Goal: Information Seeking & Learning: Check status

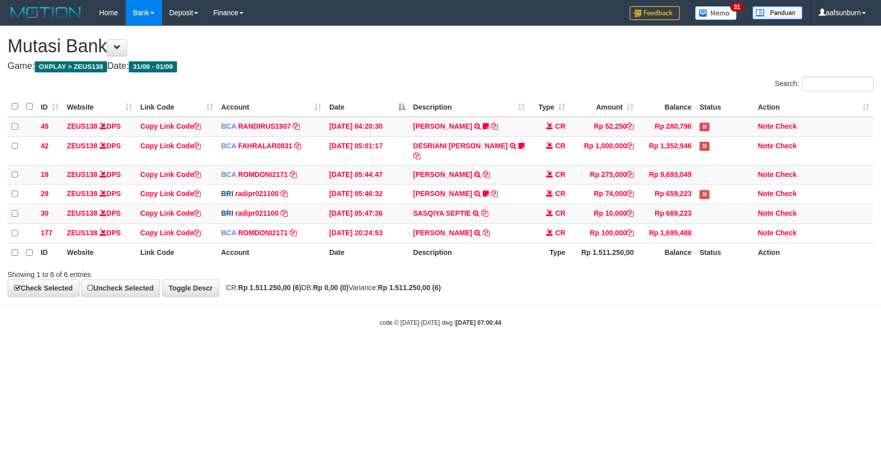
drag, startPoint x: 641, startPoint y: 346, endPoint x: 638, endPoint y: 341, distance: 5.4
click at [640, 345] on body "Toggle navigation Home Bank Account List Load By Website Group [OXPLAY] ZEUS138…" at bounding box center [440, 176] width 881 height 353
click at [631, 334] on body "Toggle navigation Home Bank Account List Load By Website Group [OXPLAY] ZEUS138…" at bounding box center [440, 176] width 881 height 353
drag, startPoint x: 673, startPoint y: 223, endPoint x: 668, endPoint y: 214, distance: 10.4
click at [670, 218] on tbody "45 ZEUS138 DPS Copy Link Code BCA RANDIRUS1907 DPS RANDI RUSTANDI mutasi_202509…" at bounding box center [441, 180] width 866 height 127
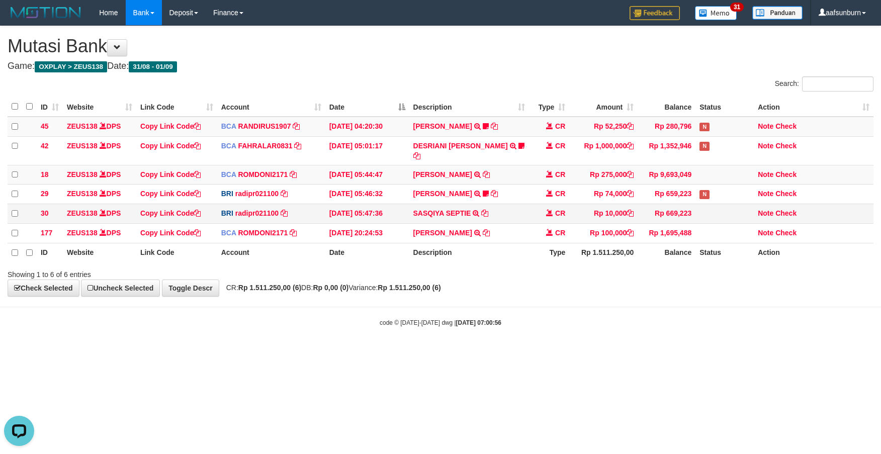
click at [478, 212] on td "SASQIYA SEPTIE TRANSFER NBMB SASQIYA SEPTIE TO REYNALDI ADI PRATAMA" at bounding box center [469, 214] width 120 height 20
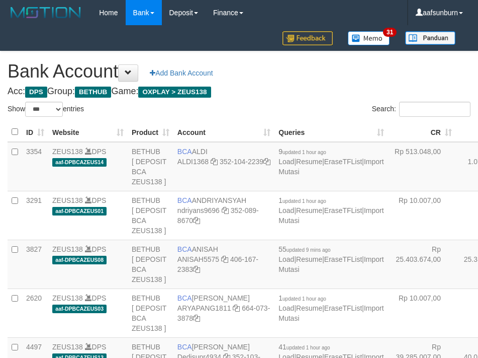
select select "***"
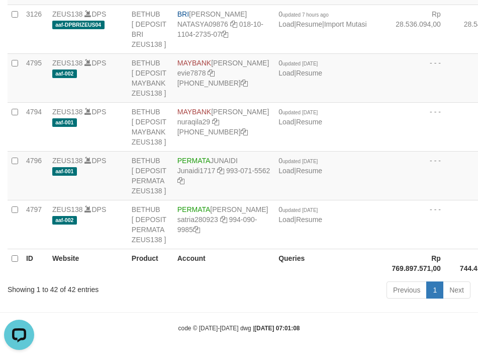
drag, startPoint x: 367, startPoint y: 110, endPoint x: 121, endPoint y: 185, distance: 257.0
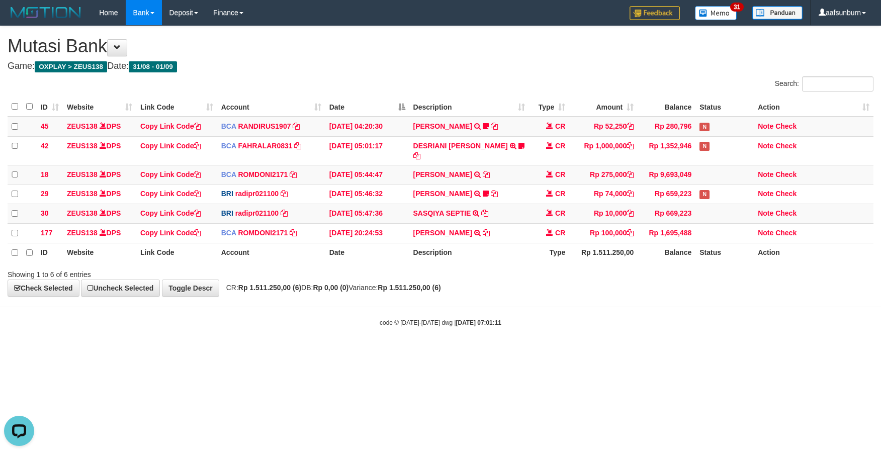
drag, startPoint x: 631, startPoint y: 314, endPoint x: 637, endPoint y: 311, distance: 7.2
click at [635, 312] on body "Toggle navigation Home Bank Account List Load By Website Group [OXPLAY] ZEUS138…" at bounding box center [440, 176] width 881 height 353
click at [582, 332] on body "Toggle navigation Home Bank Account List Load By Website Group [OXPLAY] ZEUS138…" at bounding box center [440, 176] width 881 height 353
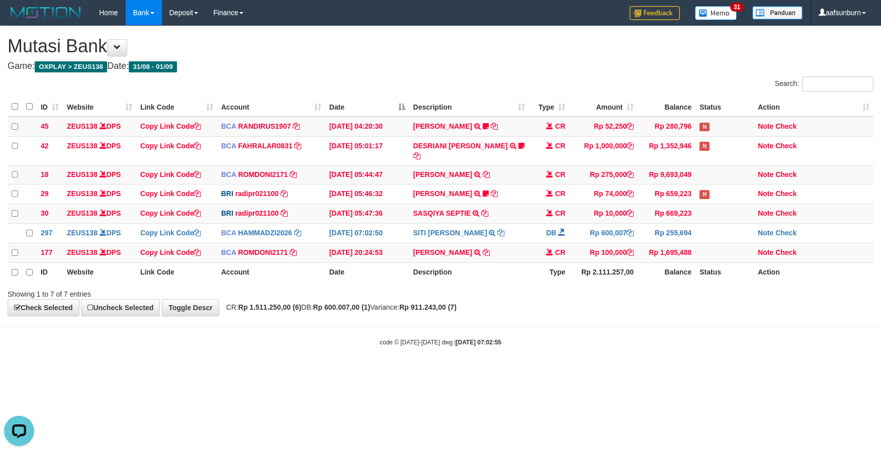
click at [724, 356] on body "Toggle navigation Home Bank Account List Load By Website Group [OXPLAY] ZEUS138…" at bounding box center [440, 186] width 881 height 372
drag, startPoint x: 711, startPoint y: 341, endPoint x: 764, endPoint y: 342, distance: 53.3
click at [750, 341] on div "code © 2012-2018 dwg | 2025/09/01 07:03:00" at bounding box center [440, 342] width 881 height 10
click at [597, 329] on body "Toggle navigation Home Bank Account List Load By Website Group [OXPLAY] ZEUS138…" at bounding box center [440, 186] width 881 height 372
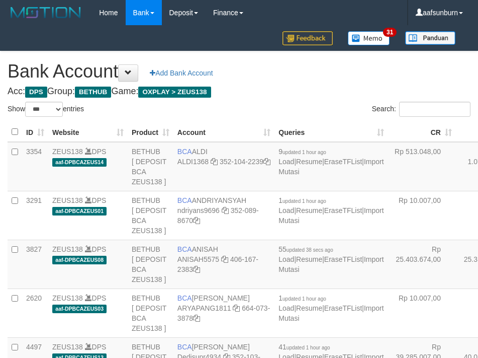
select select "***"
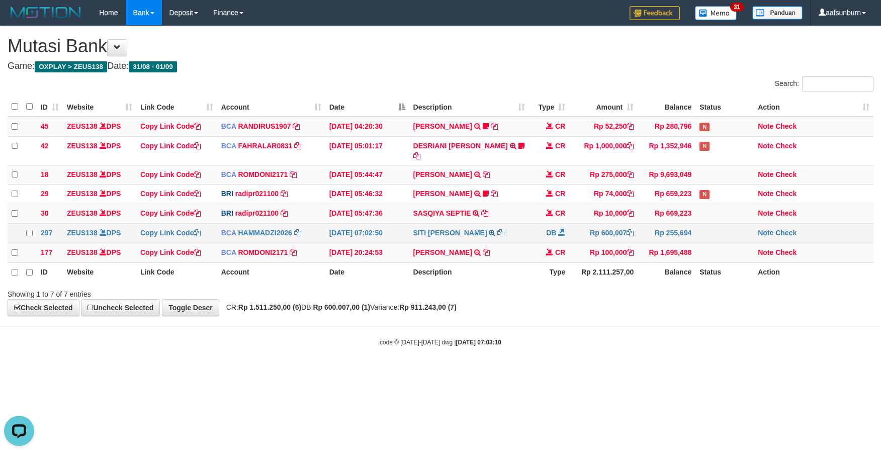
click at [489, 224] on td "SITI NURLITA SAPIT TRSF E-BANKING DB 0109/FTSCY/WS95031 600007.00SITI NURLITA S…" at bounding box center [469, 234] width 120 height 20
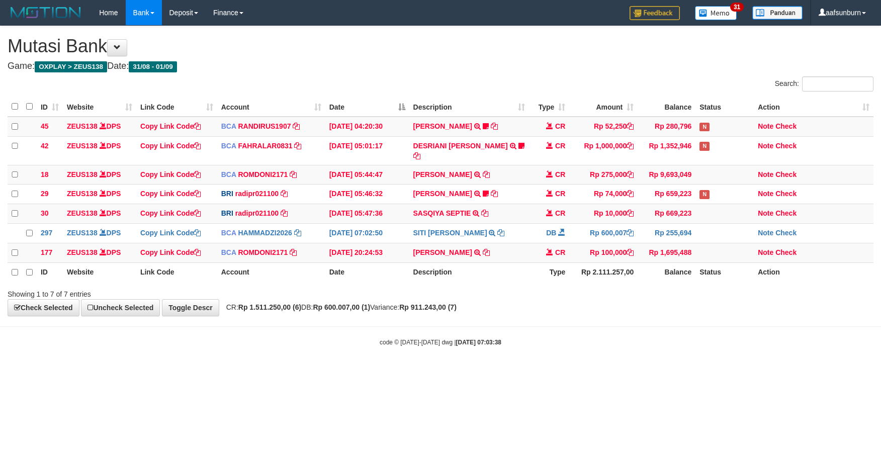
drag, startPoint x: 685, startPoint y: 281, endPoint x: 683, endPoint y: 275, distance: 6.5
click at [683, 276] on th "Balance" at bounding box center [667, 272] width 58 height 19
click at [651, 313] on div "**********" at bounding box center [440, 171] width 881 height 290
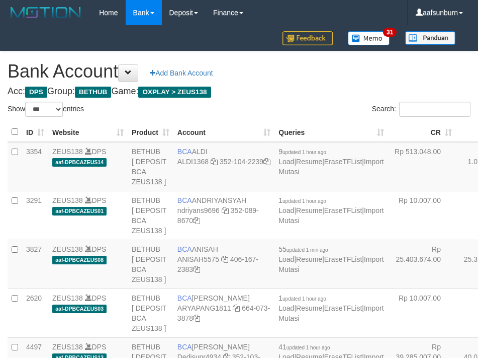
select select "***"
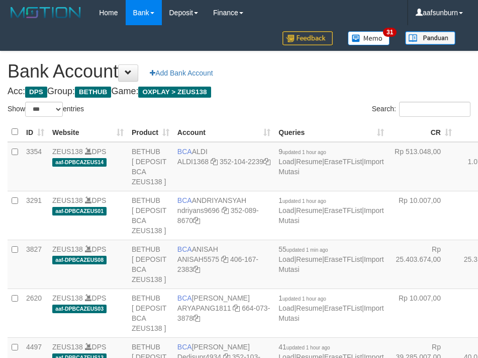
select select "***"
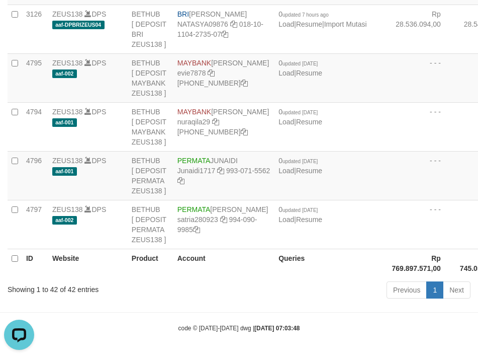
drag, startPoint x: 441, startPoint y: 88, endPoint x: 148, endPoint y: 143, distance: 297.9
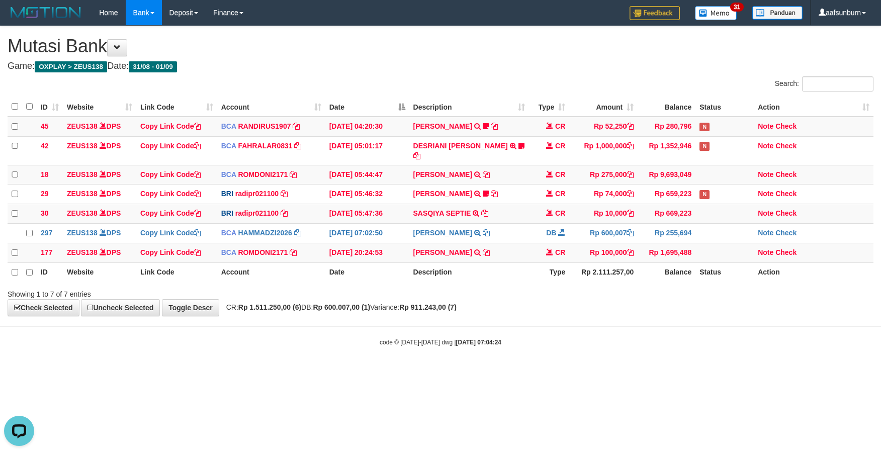
click at [609, 296] on div "Showing 1 to 7 of 7 entries" at bounding box center [440, 292] width 881 height 14
click at [722, 294] on div "Showing 1 to 7 of 7 entries" at bounding box center [440, 292] width 881 height 14
drag, startPoint x: 722, startPoint y: 294, endPoint x: 785, endPoint y: 222, distance: 96.2
click at [722, 289] on div "Showing 1 to 7 of 7 entries" at bounding box center [440, 292] width 881 height 14
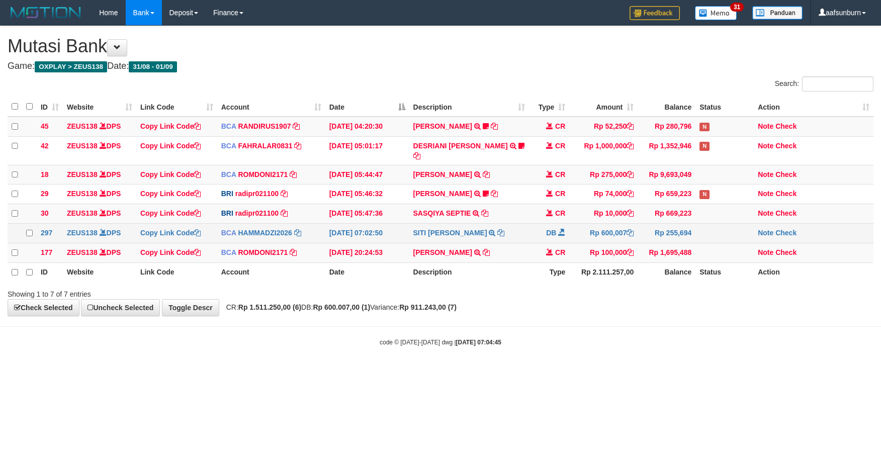
click at [655, 224] on td "Rp 255,694" at bounding box center [667, 234] width 58 height 20
click at [642, 247] on td "Rp 1,695,488" at bounding box center [667, 253] width 58 height 20
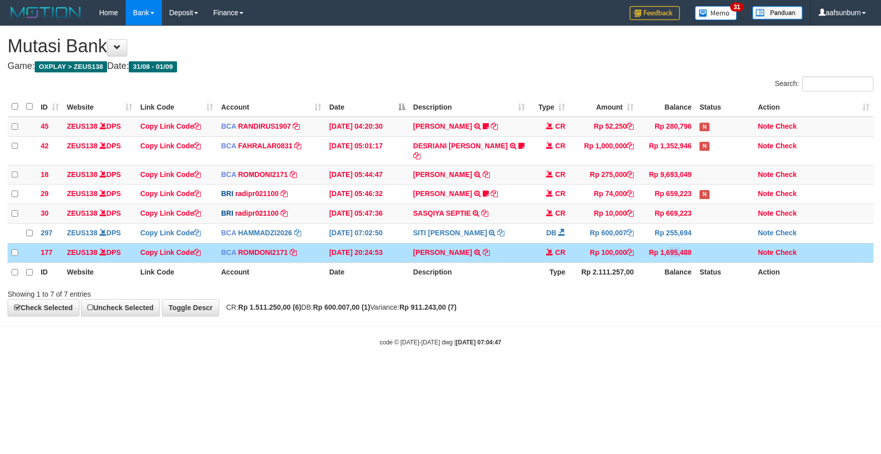
click at [642, 247] on td "Rp 1,695,488" at bounding box center [667, 253] width 58 height 20
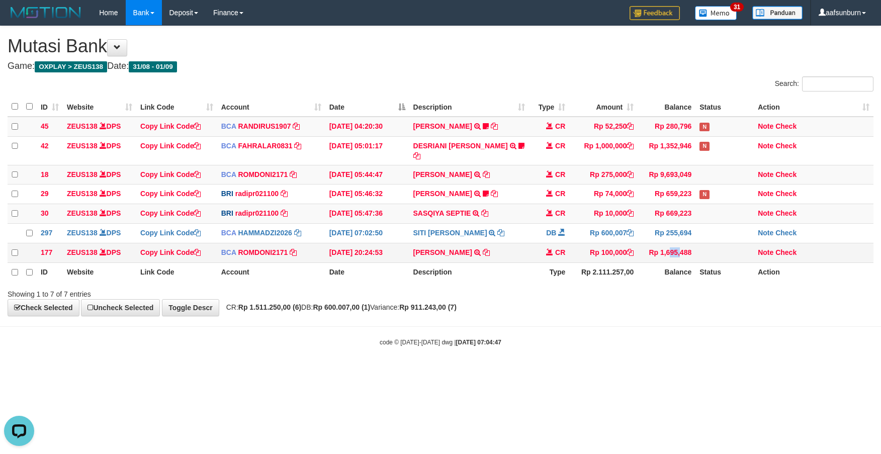
copy td "Rp"
click at [697, 252] on td at bounding box center [725, 253] width 58 height 20
click at [701, 250] on td at bounding box center [725, 253] width 58 height 20
click at [468, 260] on td "ABDUL GAFUR SETORAN VIA CDM TANGGAL :31/08 31/08 WSID:Z3QA1 ABDUL GAFUR" at bounding box center [469, 253] width 120 height 20
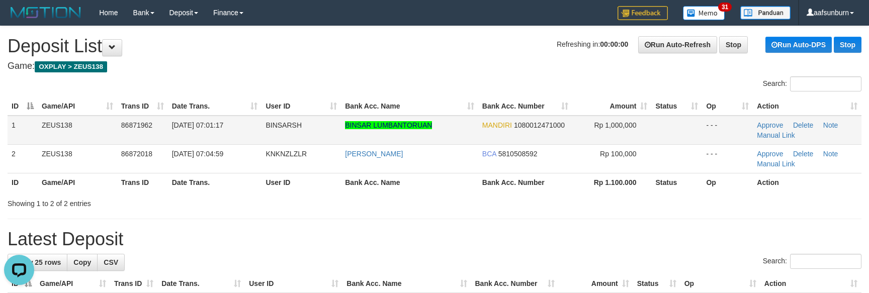
click at [420, 139] on td "BINSAR LUMBANTORUAN" at bounding box center [409, 130] width 137 height 29
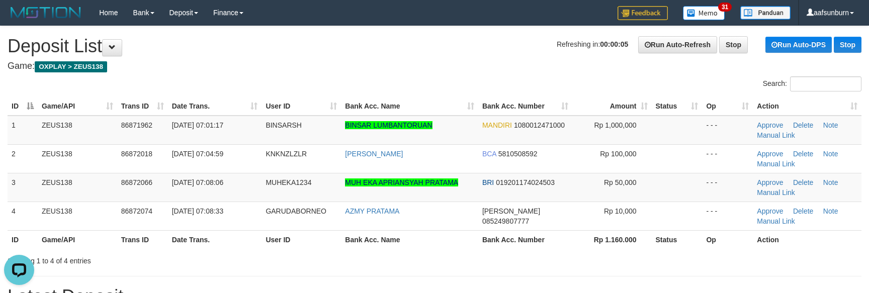
click at [361, 68] on h4 "Game: OXPLAY > ZEUS138" at bounding box center [435, 66] width 854 height 10
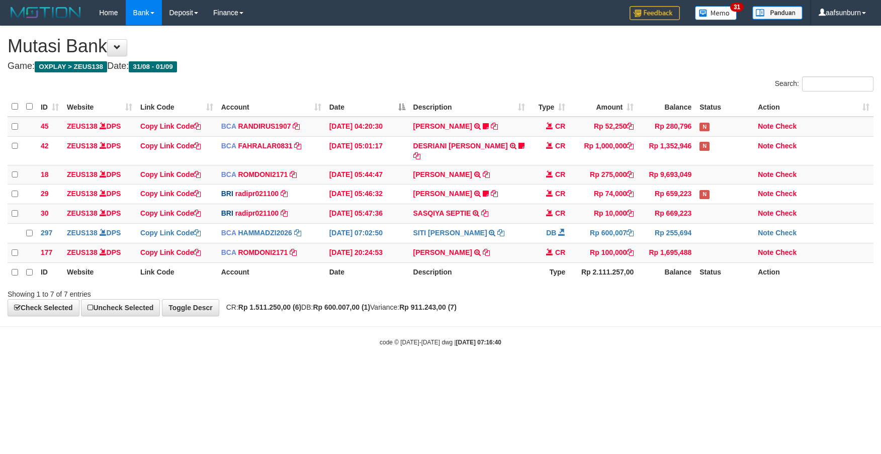
click at [627, 372] on html "Toggle navigation Home Bank Account List Load By Website Group [OXPLAY] ZEUS138…" at bounding box center [440, 186] width 881 height 372
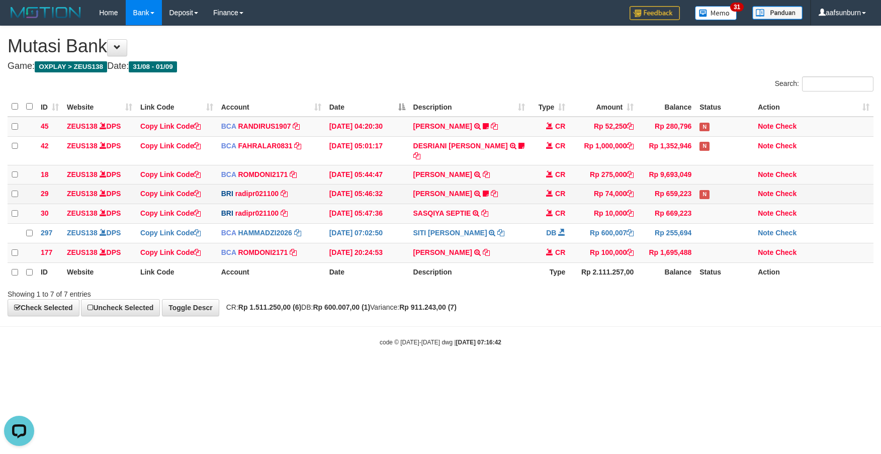
click at [550, 190] on span at bounding box center [549, 193] width 7 height 7
click at [542, 186] on td "CR" at bounding box center [549, 195] width 40 height 20
click at [531, 185] on td "CR" at bounding box center [549, 195] width 40 height 20
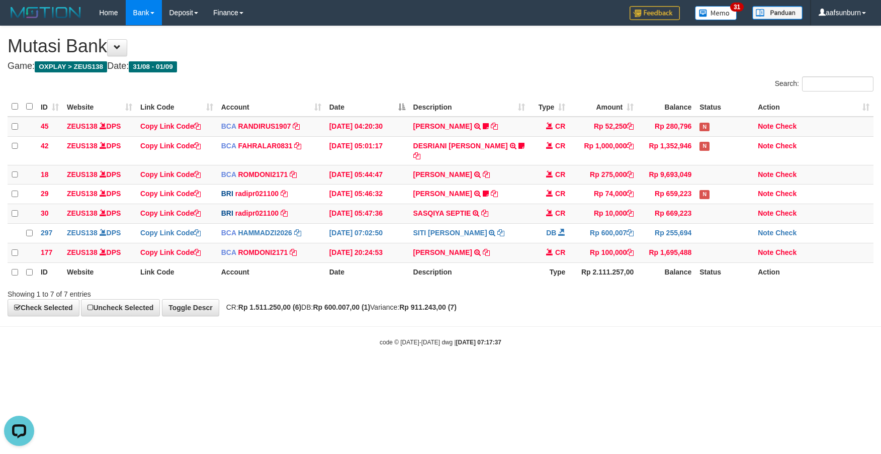
click at [573, 271] on th "Rp 2.111.257,00" at bounding box center [603, 272] width 68 height 19
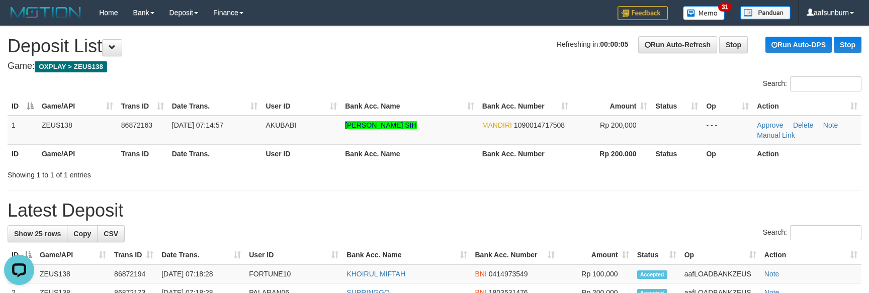
click at [554, 167] on div "Showing 1 to 1 of 1 entries" at bounding box center [434, 173] width 869 height 14
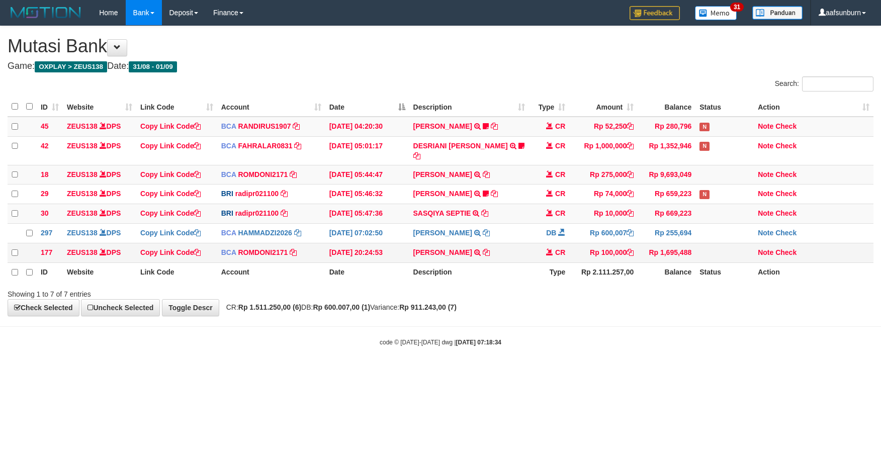
click at [520, 252] on td "ABDUL GAFUR SETORAN VIA CDM TANGGAL :31/08 31/08 WSID:Z3QA1 ABDUL GAFUR" at bounding box center [469, 253] width 120 height 20
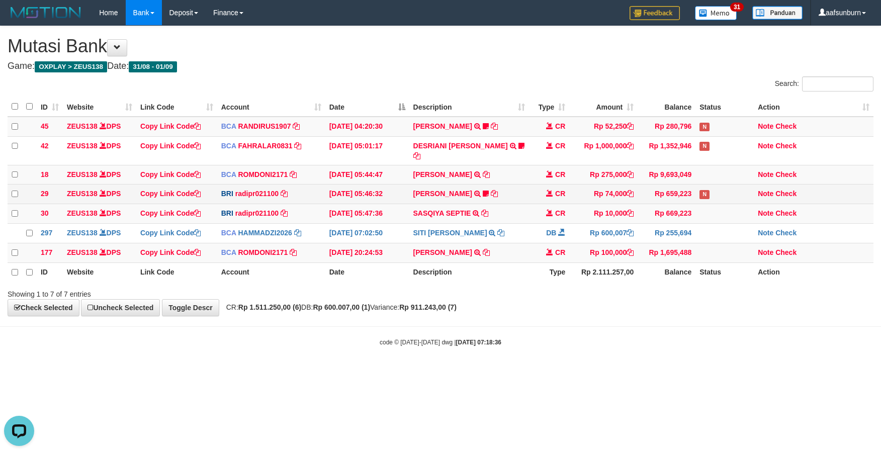
click at [358, 198] on td "[DATE] 05:46:32" at bounding box center [367, 195] width 84 height 20
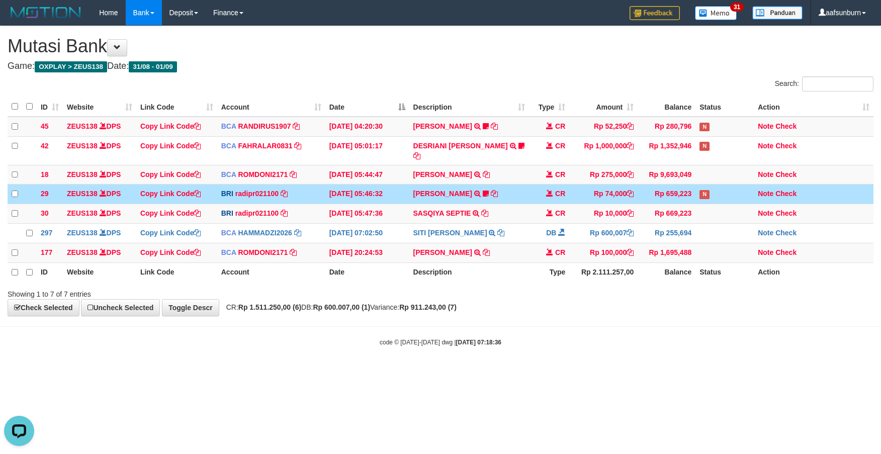
click at [358, 198] on td "[DATE] 05:46:32" at bounding box center [367, 195] width 84 height 20
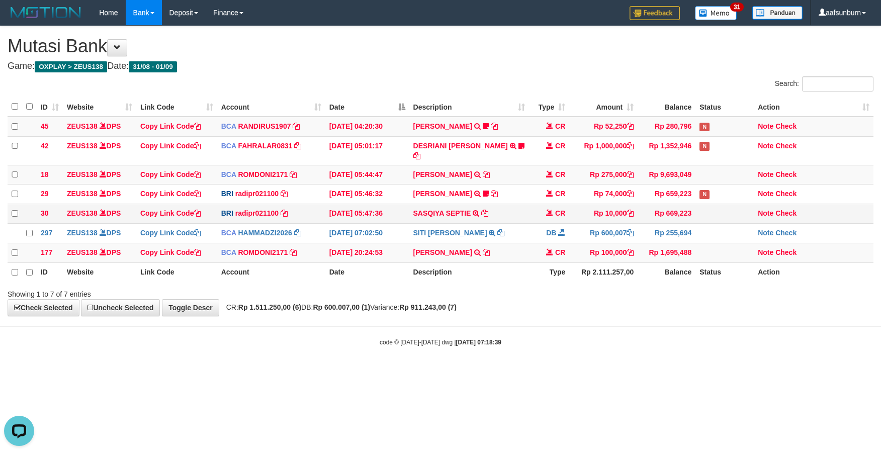
click at [355, 204] on td "[DATE] 05:47:36" at bounding box center [367, 214] width 84 height 20
click at [352, 204] on td "[DATE] 05:47:36" at bounding box center [367, 214] width 84 height 20
click at [524, 204] on td "SASQIYA SEPTIE TRANSFER NBMB SASQIYA SEPTIE TO REYNALDI ADI PRATAMA" at bounding box center [469, 214] width 120 height 20
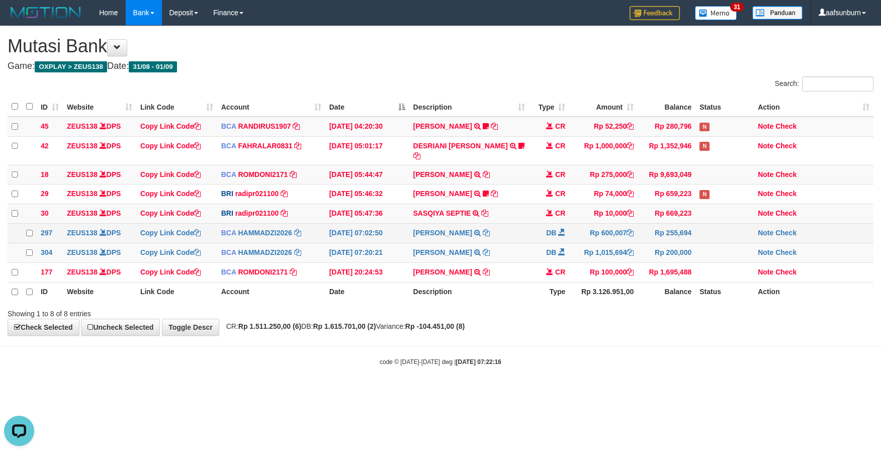
click at [514, 231] on td "SITI NURLITA SAPIT TRSF E-BANKING DB 0109/FTSCY/WS95031 600007.00SITI NURLITA S…" at bounding box center [469, 234] width 120 height 20
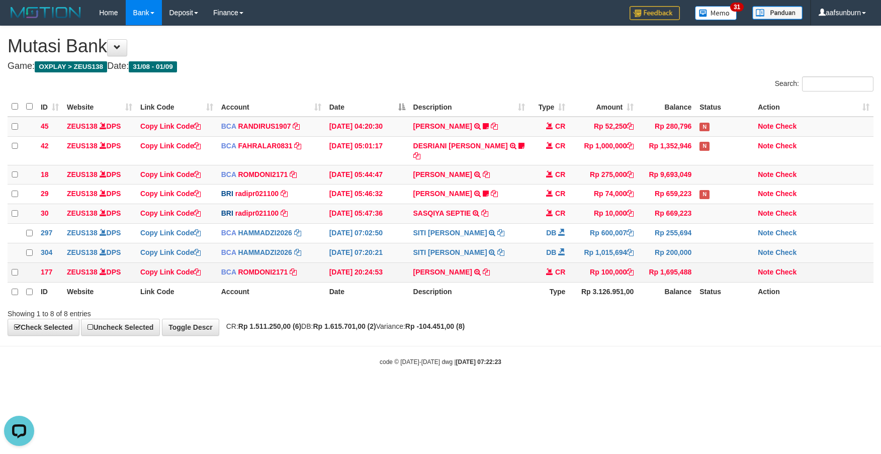
click at [568, 277] on tr "177 ZEUS138 DPS Copy Link Code BCA ROMDONI2171 DPS ROMDONI mutasi_20250831_3611…" at bounding box center [441, 273] width 866 height 20
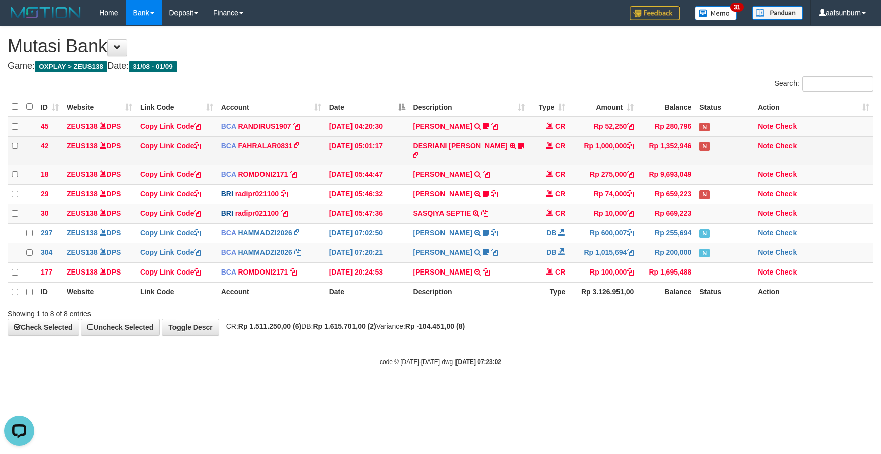
click at [592, 142] on td "Rp 1,000,000" at bounding box center [603, 150] width 68 height 29
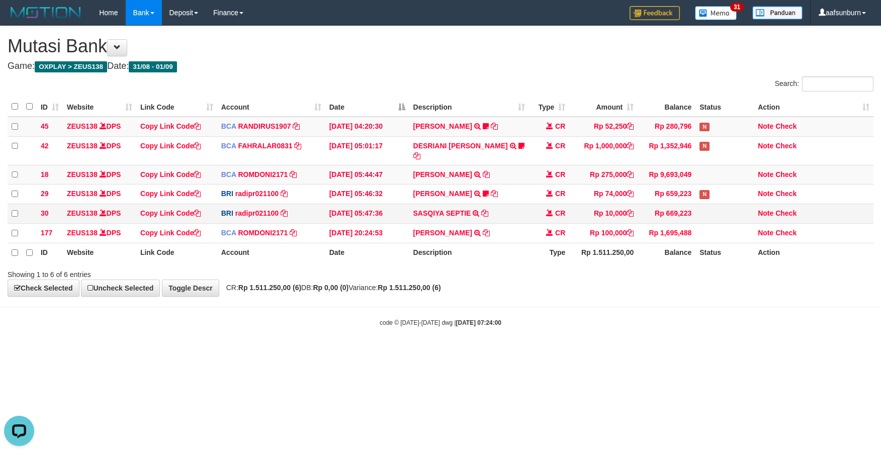
click at [686, 211] on td "Rp 669,223" at bounding box center [667, 214] width 58 height 20
drag, startPoint x: 553, startPoint y: 235, endPoint x: 595, endPoint y: 228, distance: 42.8
click at [551, 230] on td "CR" at bounding box center [549, 234] width 40 height 20
click at [521, 207] on td "SASQIYA SEPTIE TRANSFER NBMB SASQIYA SEPTIE TO REYNALDI ADI PRATAMA" at bounding box center [469, 214] width 120 height 20
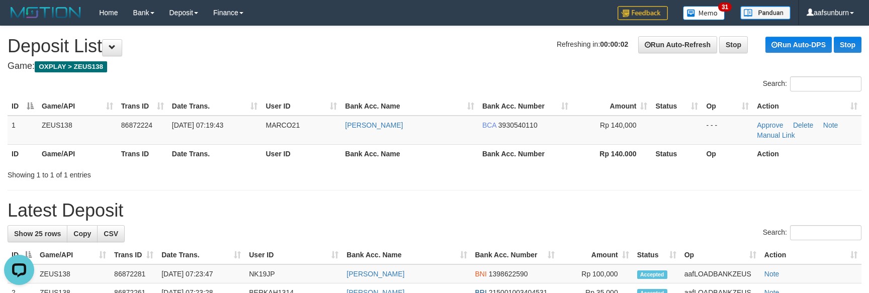
drag, startPoint x: 639, startPoint y: 159, endPoint x: 590, endPoint y: 77, distance: 94.7
click at [639, 159] on th "Rp 140.000" at bounding box center [611, 153] width 79 height 19
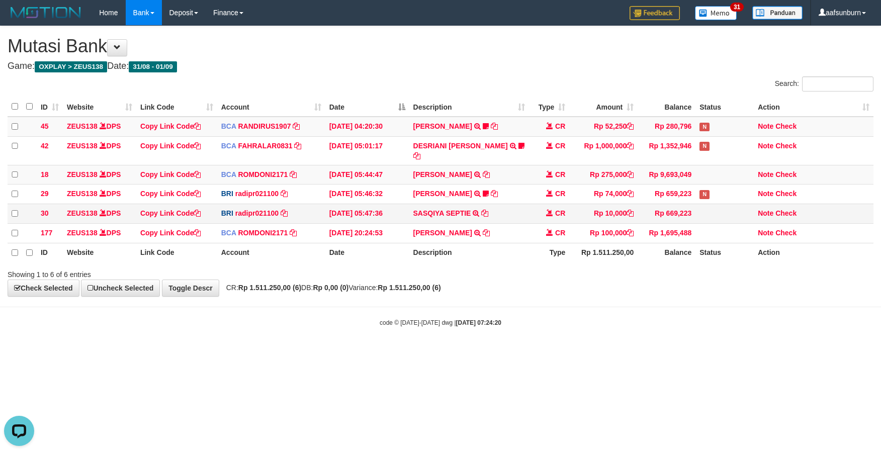
click at [300, 204] on td "BRI radipr021100 DPS REYNALDI ADI PRATAMA mutasi_20250901_3774 | 30 mutasi_2025…" at bounding box center [271, 214] width 108 height 20
click at [525, 165] on td "MUHAMMAD IQB TRSF E-BANKING CR 0109/FTSCY/WS95051 275000.002025090189099748 TRF…" at bounding box center [469, 175] width 120 height 20
click at [438, 302] on body "Toggle navigation Home Bank Account List Load By Website Group [OXPLAY] ZEUS138…" at bounding box center [440, 176] width 881 height 353
click at [568, 261] on th "Type" at bounding box center [549, 252] width 40 height 19
click at [569, 260] on th "Rp 1.511.250,00" at bounding box center [603, 252] width 68 height 19
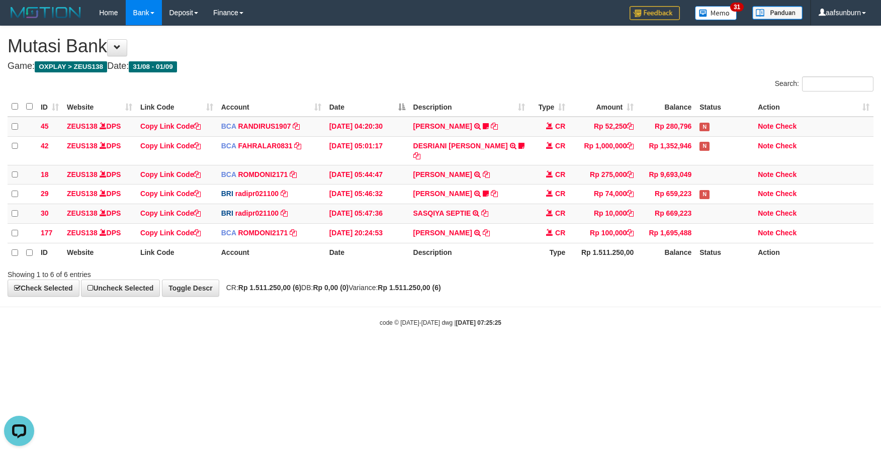
drag, startPoint x: 616, startPoint y: 259, endPoint x: 647, endPoint y: 277, distance: 36.5
click at [619, 260] on th "Rp 1.511.250,00" at bounding box center [603, 252] width 68 height 19
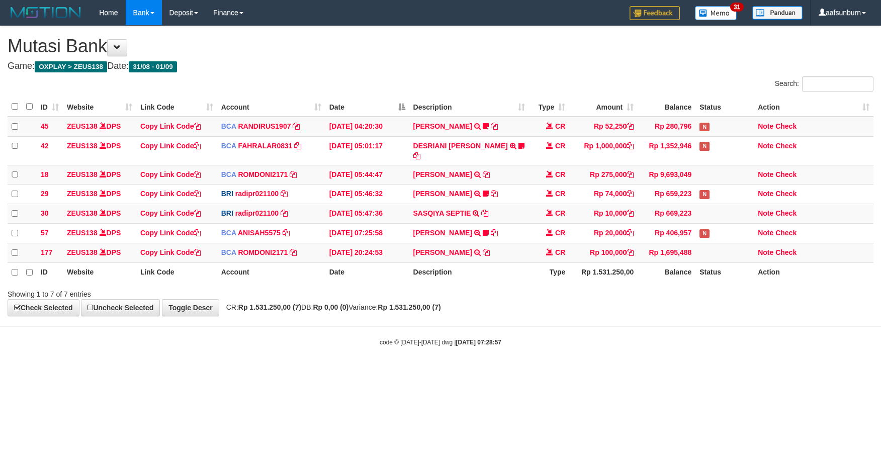
click at [646, 303] on div "**********" at bounding box center [440, 171] width 881 height 290
click at [621, 249] on td "Rp 100,000" at bounding box center [603, 253] width 68 height 20
click at [708, 337] on div "code © 2012-2018 dwg | 2025/09/01 07:29:00" at bounding box center [440, 342] width 881 height 10
click at [616, 372] on html "Toggle navigation Home Bank Account List Load By Website Group [OXPLAY] ZEUS138…" at bounding box center [440, 186] width 881 height 372
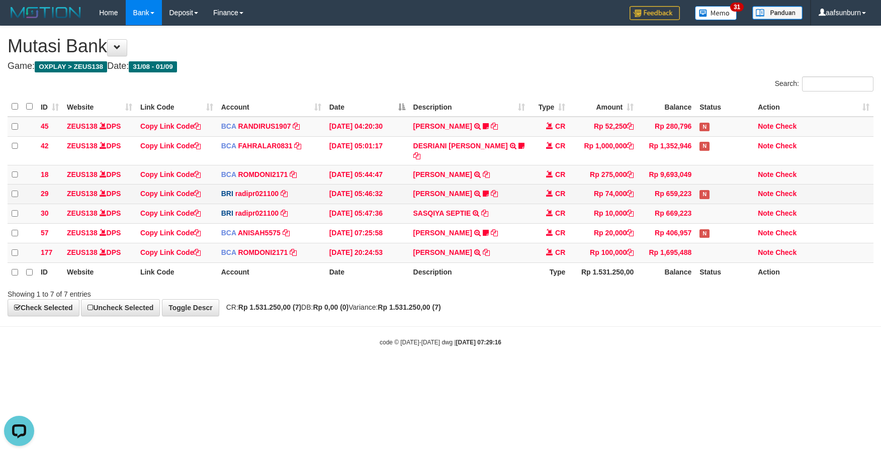
click at [709, 193] on td "N" at bounding box center [725, 195] width 58 height 20
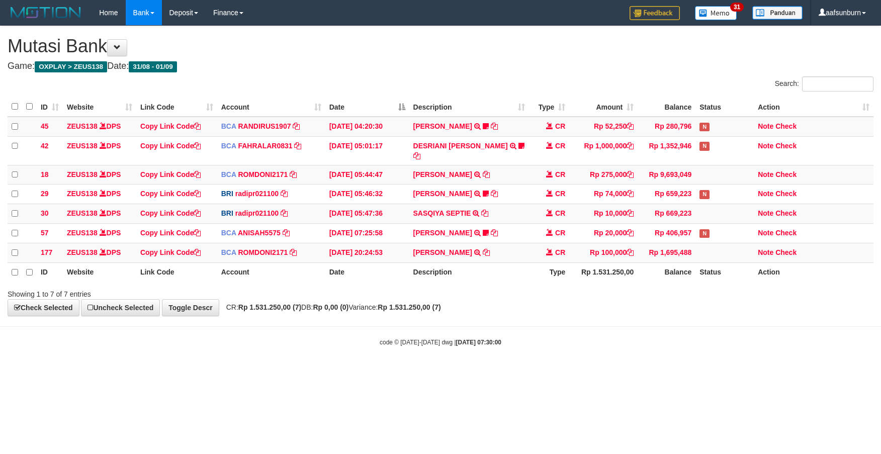
click at [747, 358] on body "Toggle navigation Home Bank Account List Load By Website Group [OXPLAY] ZEUS138…" at bounding box center [440, 186] width 881 height 372
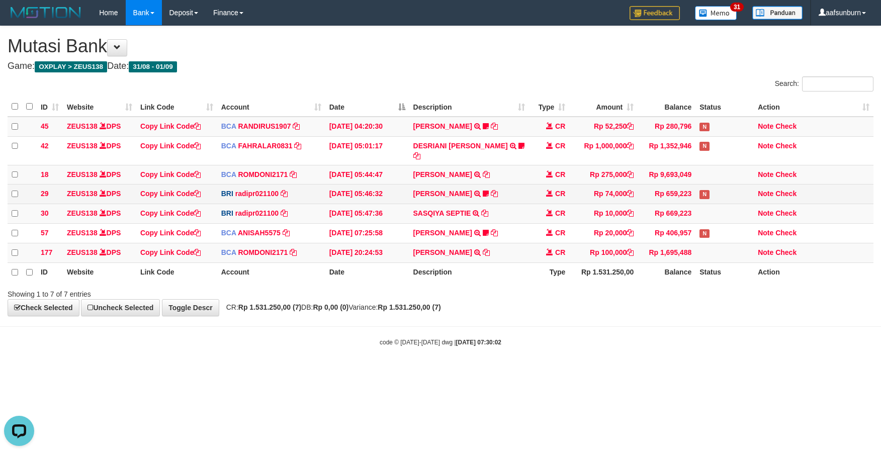
click at [691, 185] on tr "29 ZEUS138 DPS Copy Link Code BRI radipr021100 DPS REYNALDI ADI PRATAMA mutasi_…" at bounding box center [441, 195] width 866 height 20
click at [690, 185] on td "Rp 659,223" at bounding box center [667, 195] width 58 height 20
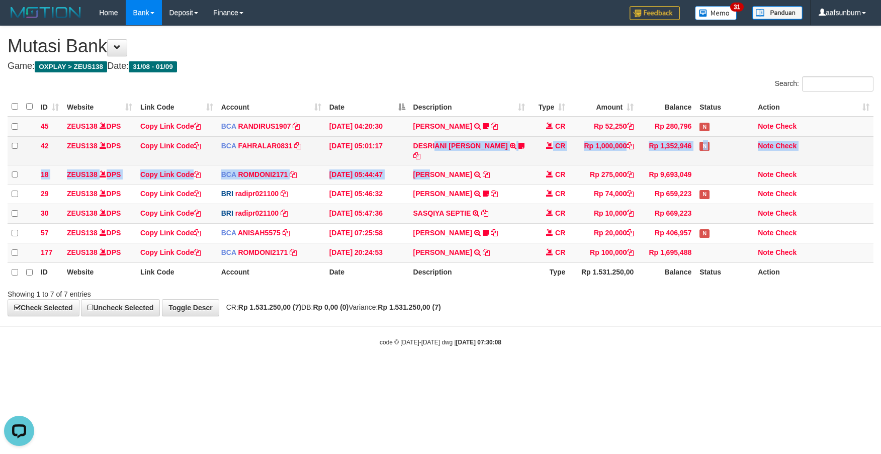
drag, startPoint x: 434, startPoint y: 159, endPoint x: 434, endPoint y: 153, distance: 6.0
click at [434, 157] on tbody "45 ZEUS138 DPS Copy Link Code BCA RANDIRUS1907 DPS RANDI RUSTANDI mutasi_202509…" at bounding box center [441, 190] width 866 height 146
click at [433, 153] on td "DESRIANI NATALIS T TRSF E-BANKING CR 0109/FTSCY/WS95271 1000000.00DESRIANI NATA…" at bounding box center [469, 150] width 120 height 29
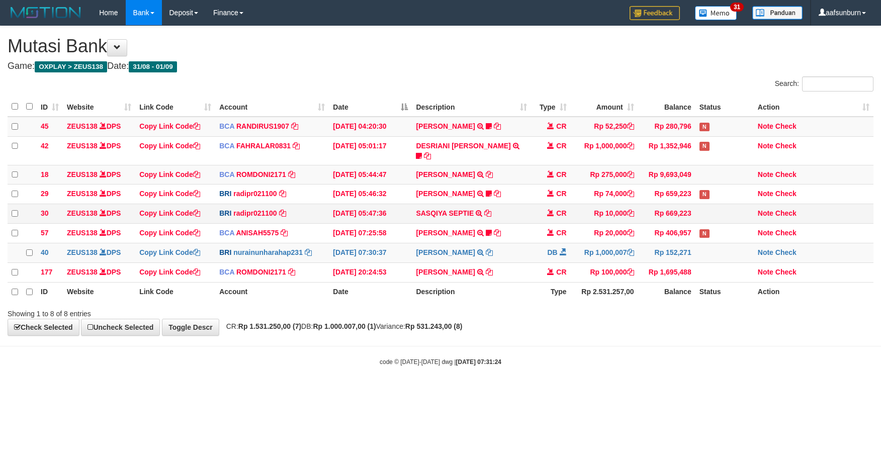
click at [575, 214] on td "Rp 10,000" at bounding box center [604, 214] width 67 height 20
click at [622, 231] on td "Rp 20,000" at bounding box center [604, 234] width 67 height 20
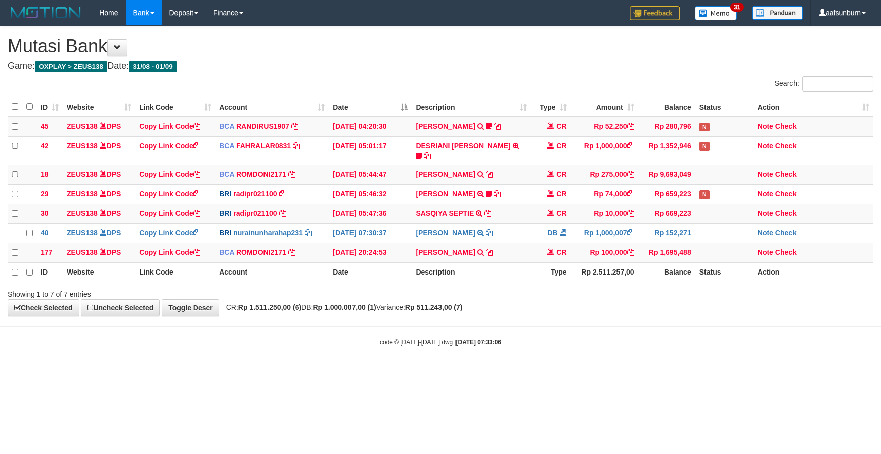
click at [616, 272] on th "Rp 2.511.257,00" at bounding box center [604, 272] width 67 height 19
click at [533, 320] on body "Toggle navigation Home Bank Account List Load By Website Group [OXPLAY] ZEUS138…" at bounding box center [440, 186] width 881 height 372
click at [643, 304] on div "**********" at bounding box center [440, 171] width 881 height 290
click at [669, 326] on hr at bounding box center [440, 326] width 881 height 1
